Goal: Task Accomplishment & Management: Complete application form

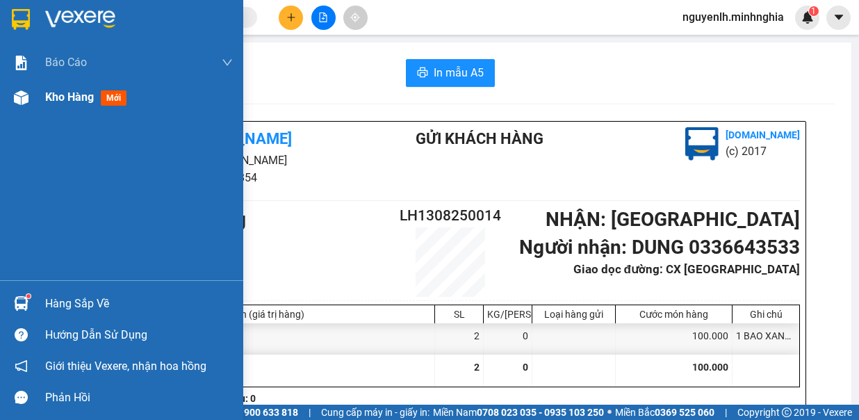
click at [17, 102] on img at bounding box center [21, 97] width 15 height 15
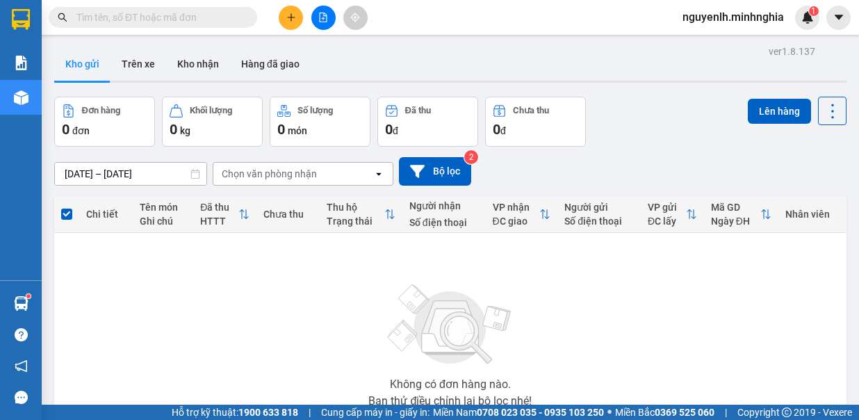
click at [323, 27] on button at bounding box center [323, 18] width 24 height 24
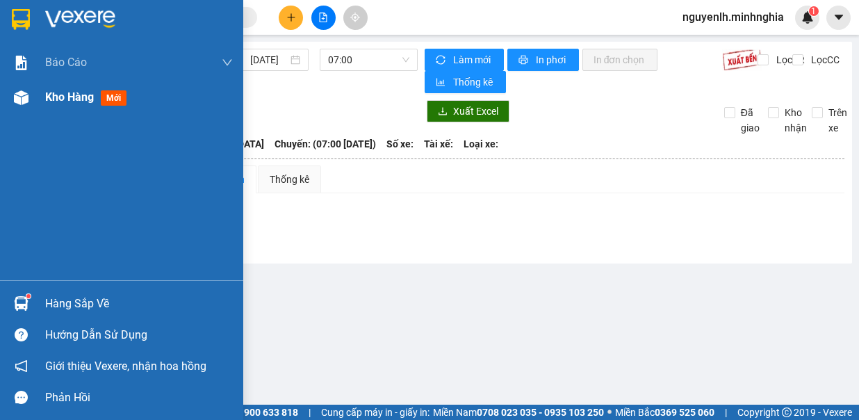
click at [39, 97] on div "Kho hàng mới" at bounding box center [121, 97] width 243 height 35
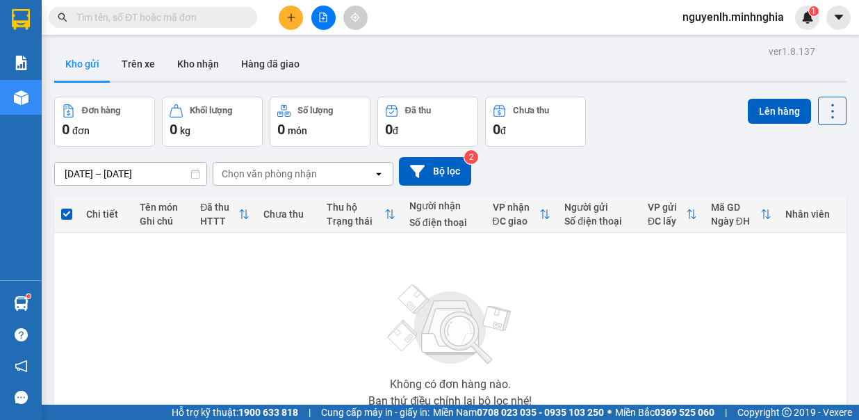
click at [328, 17] on button at bounding box center [323, 18] width 24 height 24
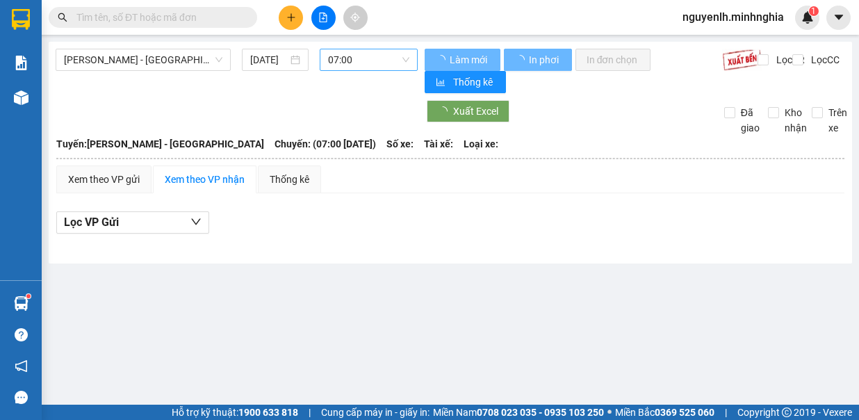
click at [350, 57] on span "07:00" at bounding box center [368, 59] width 81 height 21
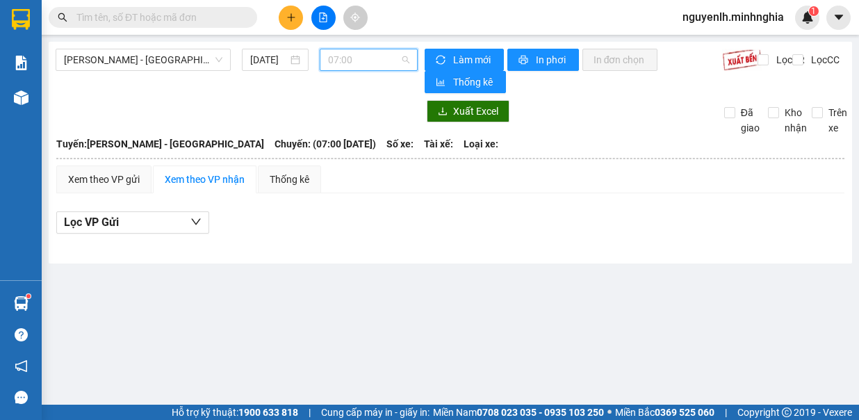
click at [343, 56] on span "07:00" at bounding box center [368, 59] width 81 height 21
click at [355, 58] on span "07:00" at bounding box center [368, 59] width 81 height 21
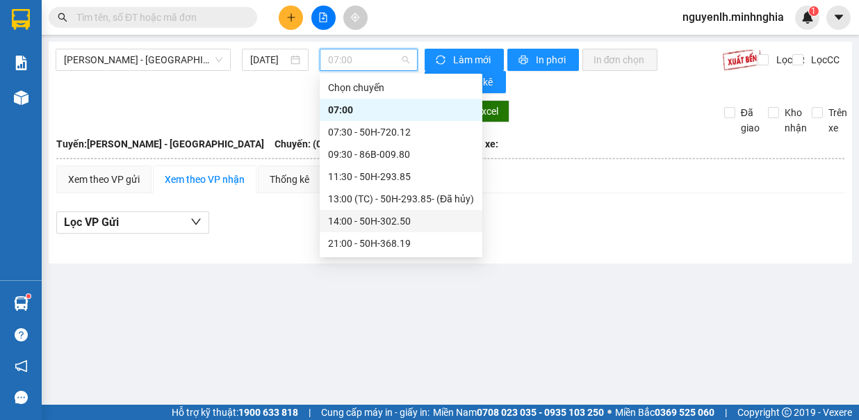
click at [387, 225] on div "14:00 - 50H-302.50" at bounding box center [401, 220] width 146 height 15
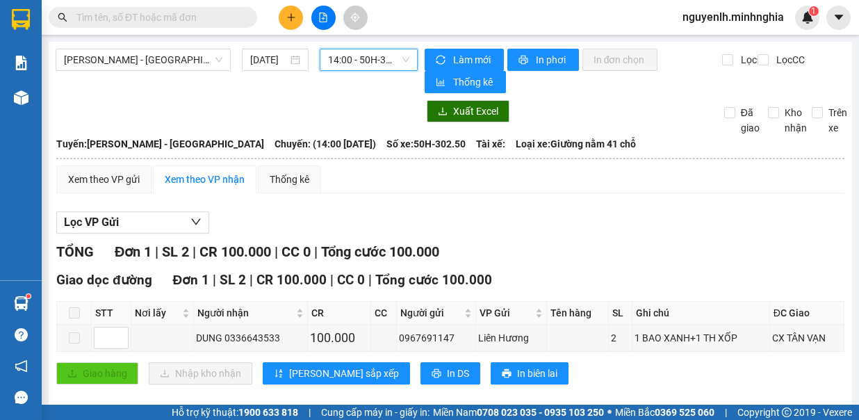
scroll to position [14, 0]
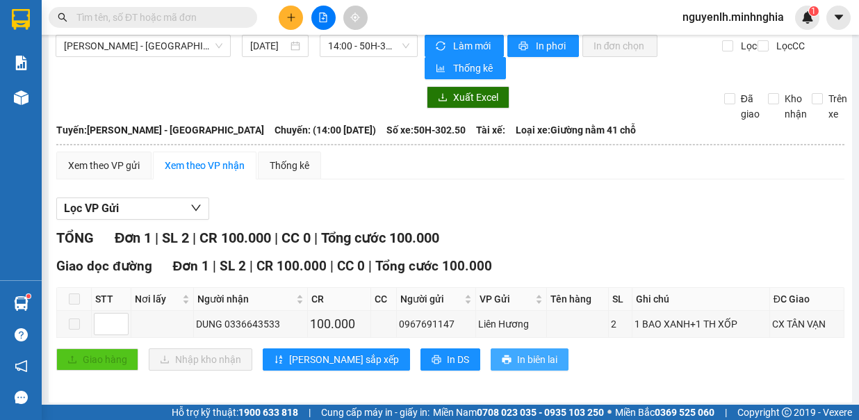
click at [517, 359] on span "In biên lai" at bounding box center [537, 359] width 40 height 15
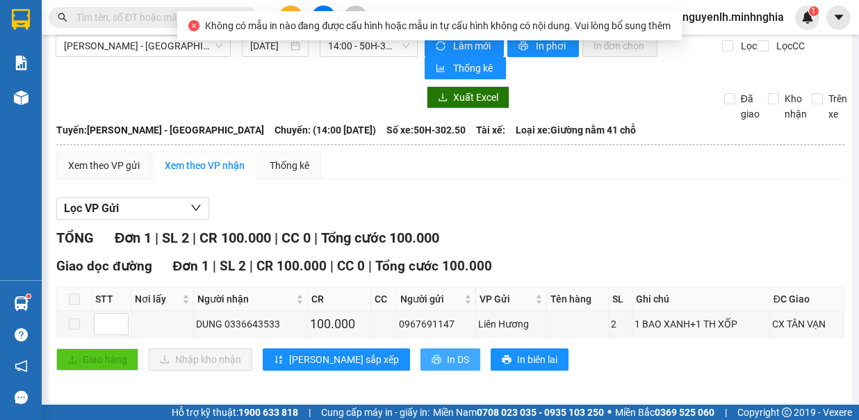
click at [447, 361] on span "In DS" at bounding box center [458, 359] width 22 height 15
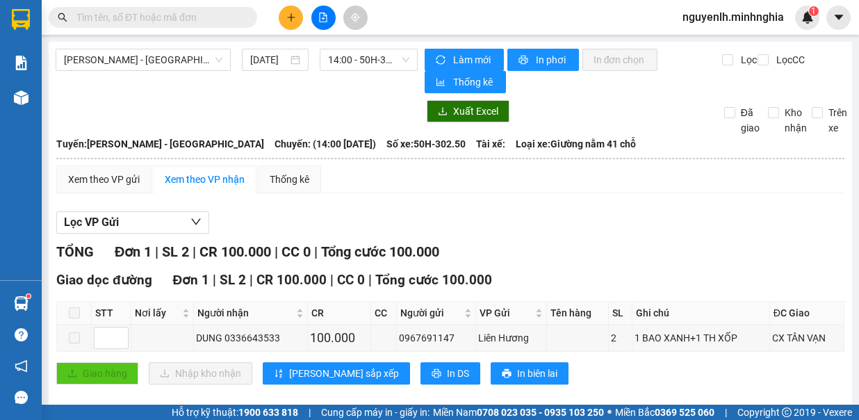
scroll to position [0, 0]
click at [293, 20] on icon "plus" at bounding box center [291, 18] width 10 height 10
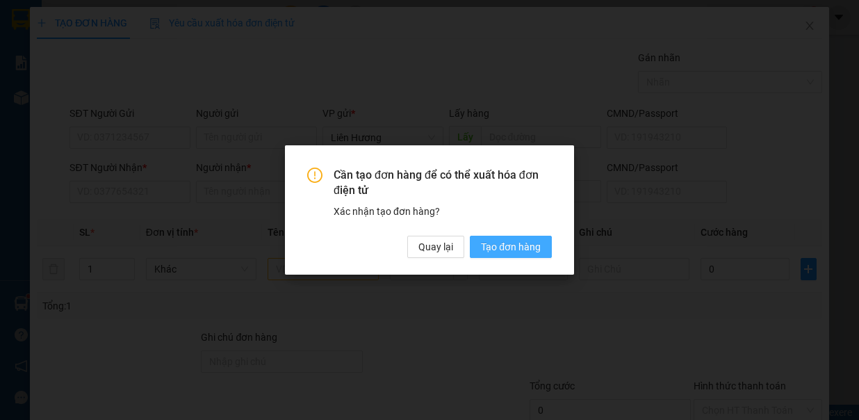
drag, startPoint x: 478, startPoint y: 253, endPoint x: 152, endPoint y: 154, distance: 340.9
click at [480, 250] on button "Tạo đơn hàng" at bounding box center [511, 247] width 82 height 22
click at [485, 248] on span "Tạo đơn hàng" at bounding box center [511, 246] width 60 height 15
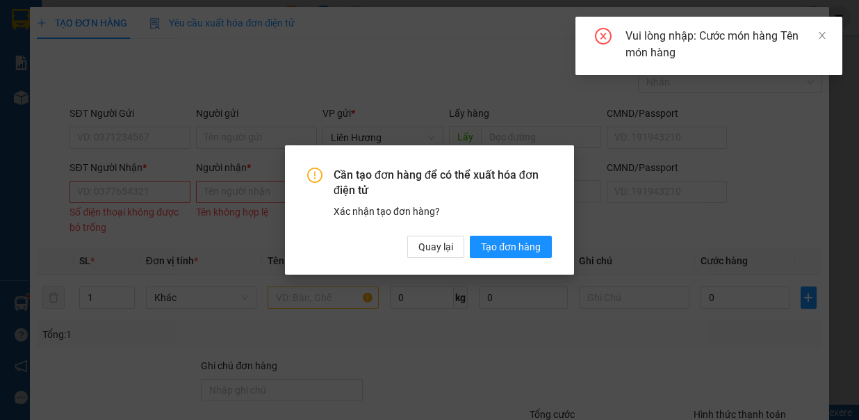
click at [831, 30] on div "Vui lòng nhập: Cước món hàng Tên món hàng" at bounding box center [709, 46] width 267 height 58
click at [824, 33] on icon "close" at bounding box center [823, 36] width 10 height 10
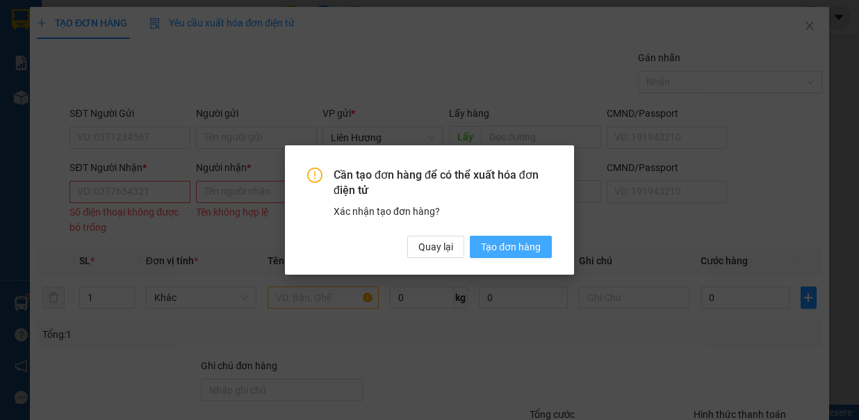
click at [534, 253] on span "Tạo đơn hàng" at bounding box center [511, 246] width 60 height 15
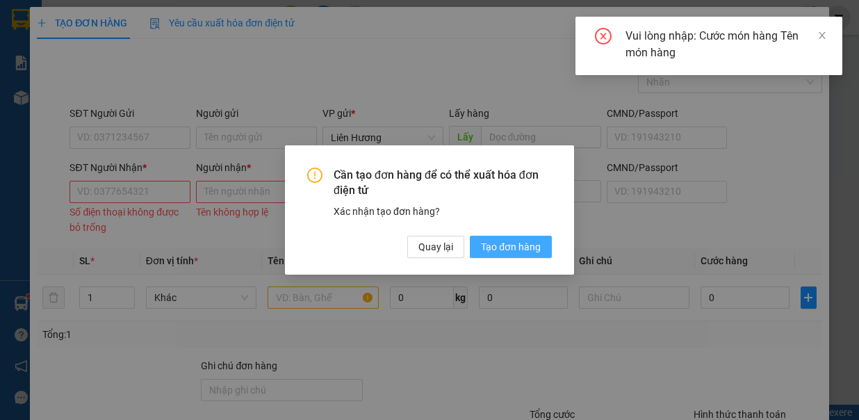
click at [470, 244] on button "Tạo đơn hàng" at bounding box center [511, 247] width 82 height 22
click at [509, 245] on span "Tạo đơn hàng" at bounding box center [511, 246] width 60 height 15
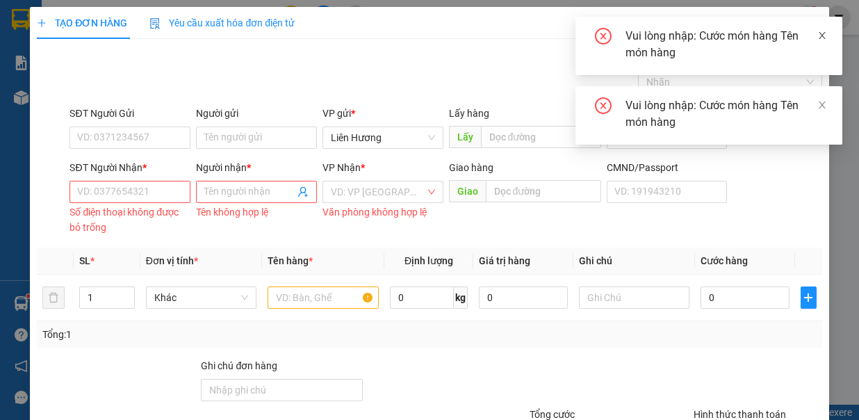
click at [823, 33] on icon "close" at bounding box center [823, 36] width 10 height 10
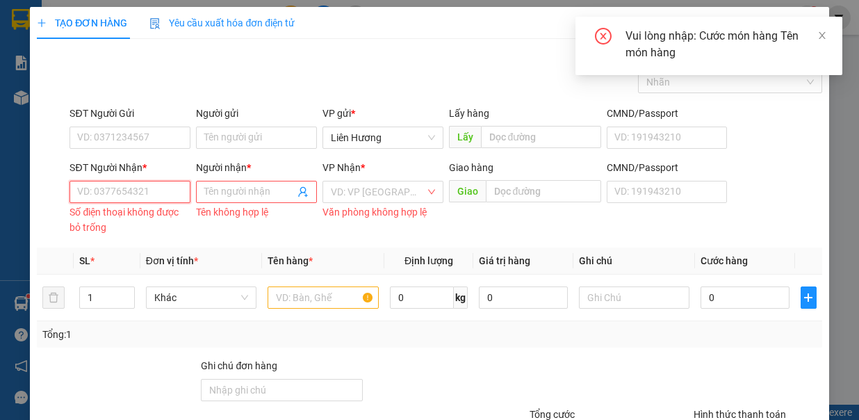
click at [152, 192] on input "SĐT Người Nhận *" at bounding box center [130, 192] width 121 height 22
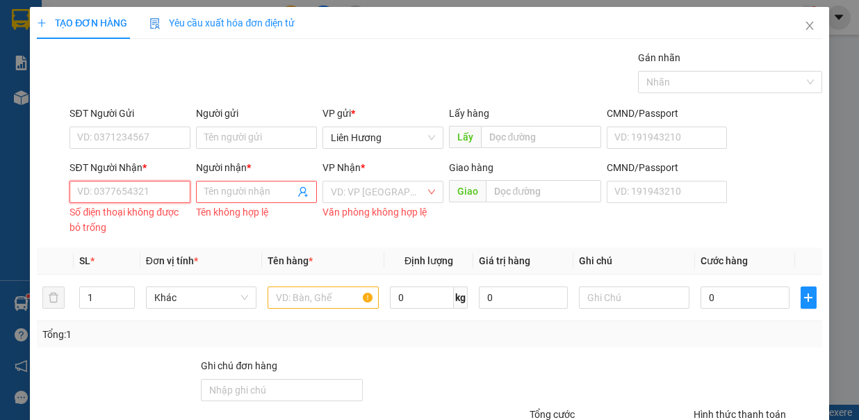
click at [145, 192] on input "SĐT Người Nhận *" at bounding box center [130, 192] width 121 height 22
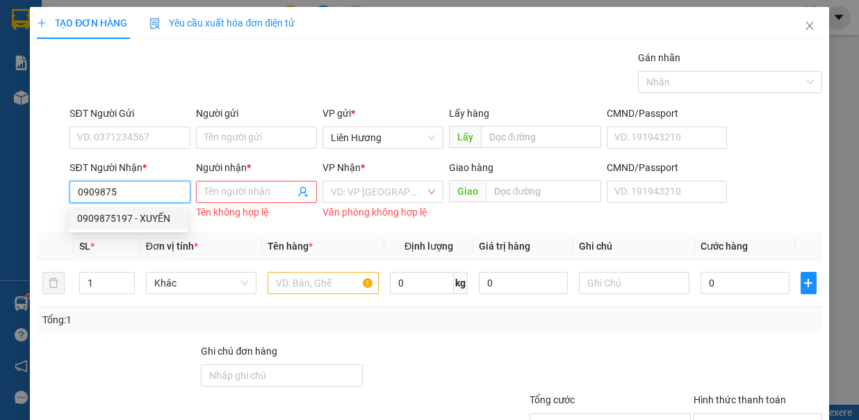
click at [145, 216] on div "0909875197 - XUYẾN" at bounding box center [128, 218] width 102 height 15
type input "0909875197"
type input "XUYẾN"
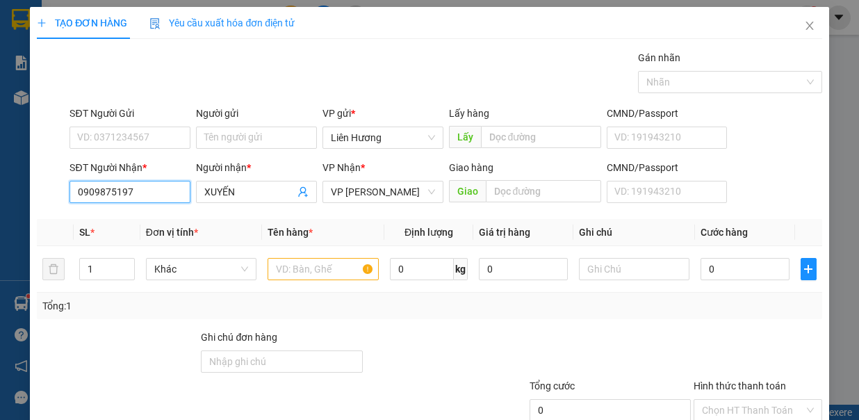
scroll to position [92, 0]
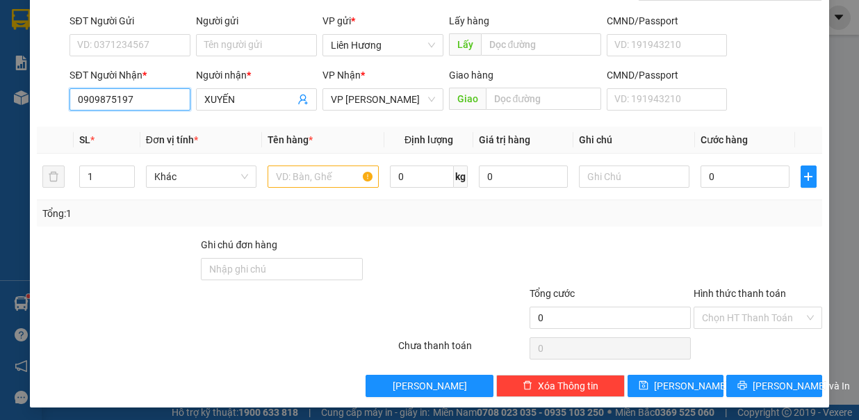
type input "0909875197"
click at [336, 214] on div "Tổng: 1" at bounding box center [429, 213] width 774 height 15
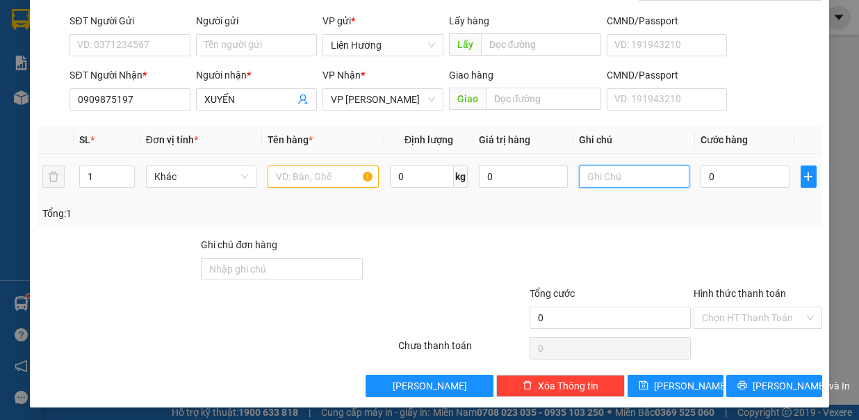
click at [609, 165] on input "text" at bounding box center [634, 176] width 111 height 22
type input "1 BỊ XANH"
click at [334, 174] on input "text" at bounding box center [323, 176] width 111 height 22
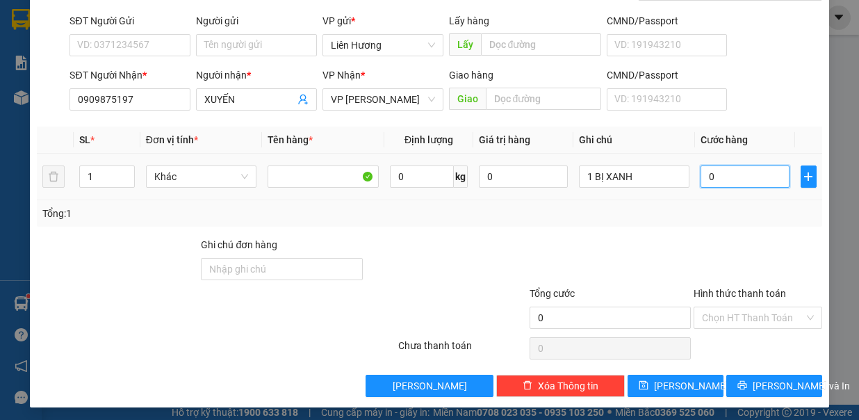
click at [743, 175] on input "0" at bounding box center [745, 176] width 89 height 22
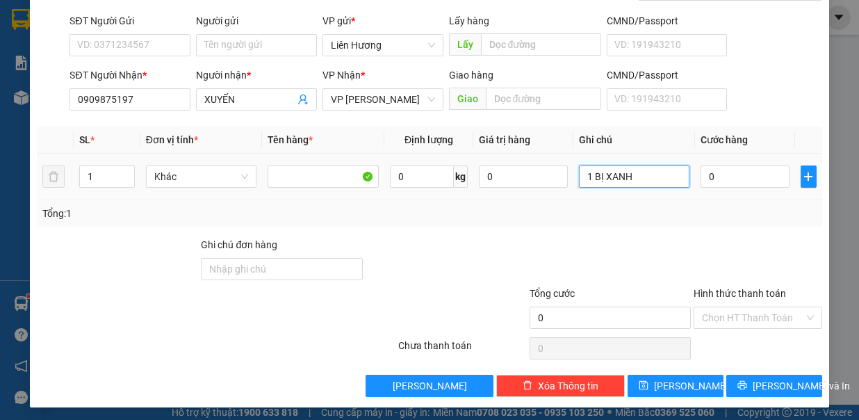
click at [645, 178] on input "1 BỊ XANH" at bounding box center [634, 176] width 111 height 22
type input "1 BỊ XANH- CÁ"
drag, startPoint x: 733, startPoint y: 302, endPoint x: 730, endPoint y: 315, distance: 12.8
click at [732, 307] on div "Chọn HT Thanh Toán" at bounding box center [758, 318] width 129 height 22
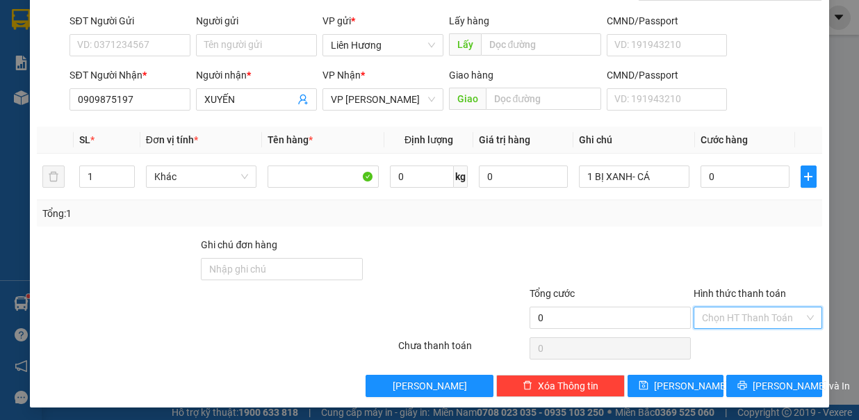
click at [730, 315] on input "Hình thức thanh toán" at bounding box center [753, 317] width 102 height 21
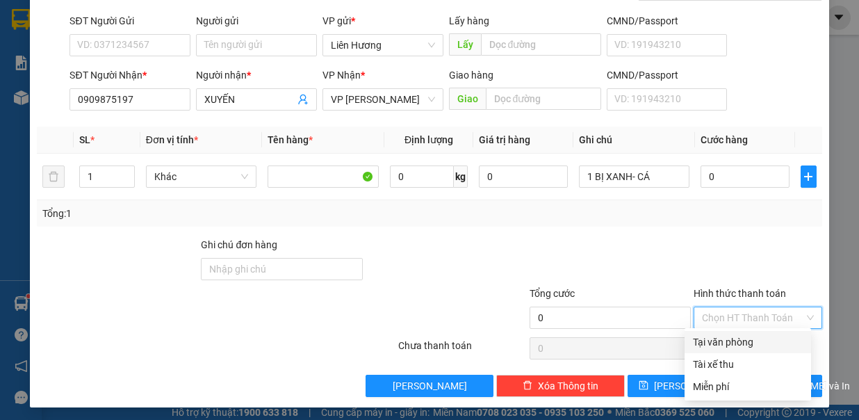
click at [726, 341] on div "Tại văn phòng" at bounding box center [748, 341] width 110 height 15
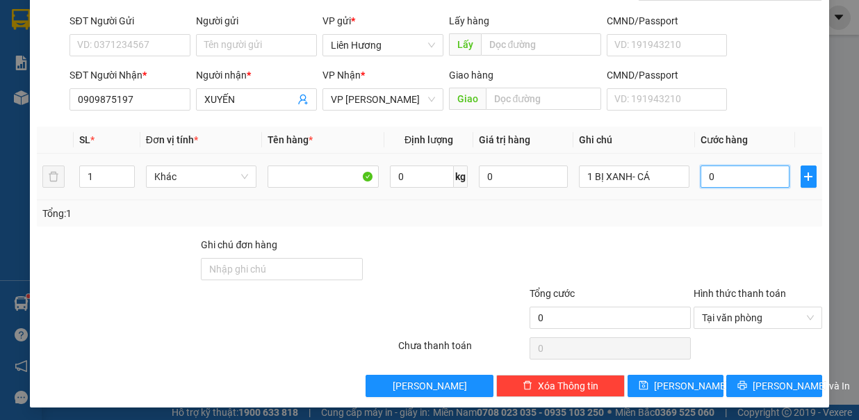
click at [717, 178] on input "0" at bounding box center [745, 176] width 89 height 22
click at [715, 172] on input "0" at bounding box center [745, 176] width 89 height 22
type input "03"
type input "3"
type input "030"
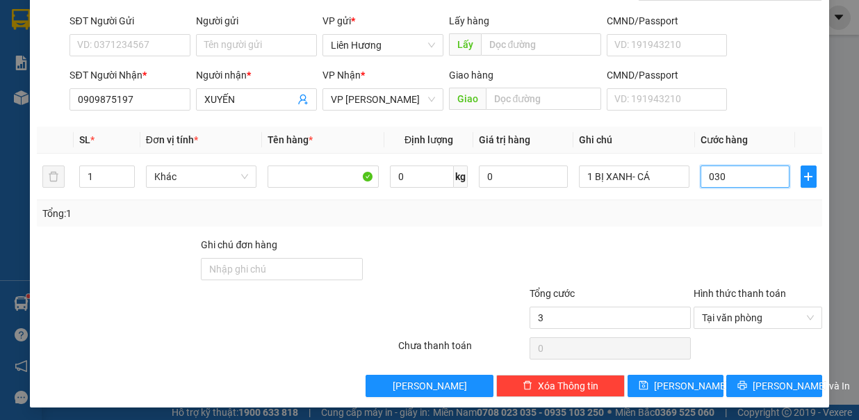
type input "30"
type input "30.000"
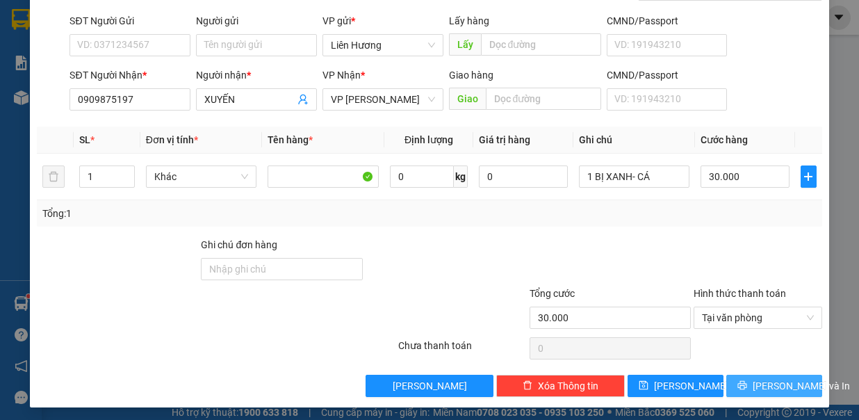
click at [742, 380] on icon "printer" at bounding box center [743, 385] width 10 height 10
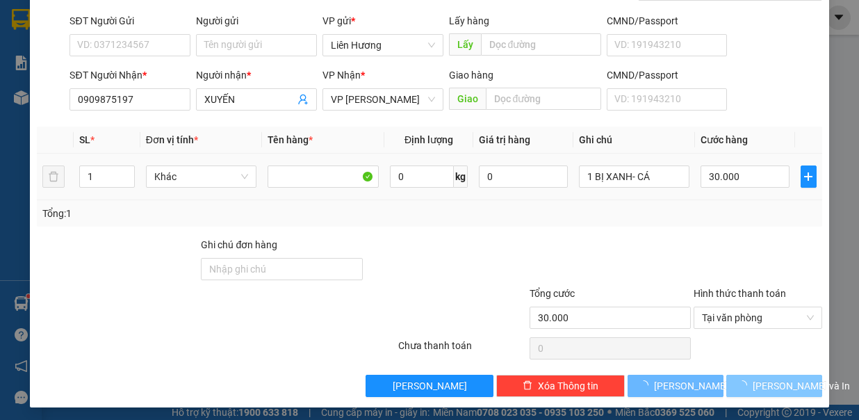
scroll to position [0, 0]
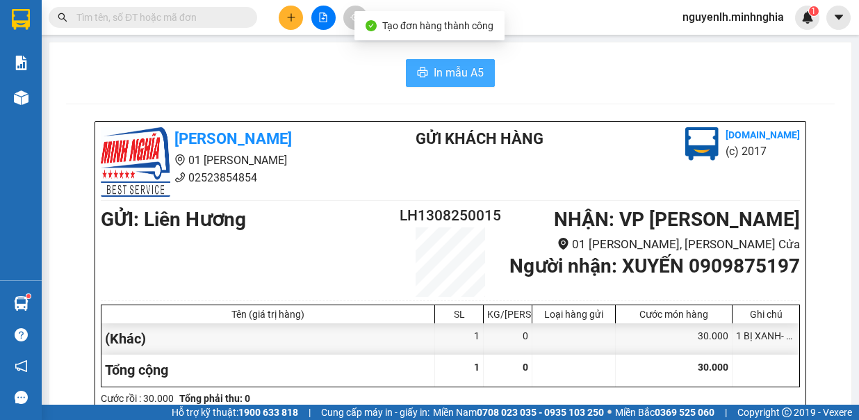
click at [460, 83] on button "In mẫu A5" at bounding box center [450, 73] width 89 height 28
